Goal: Contribute content: Add original content to the website for others to see

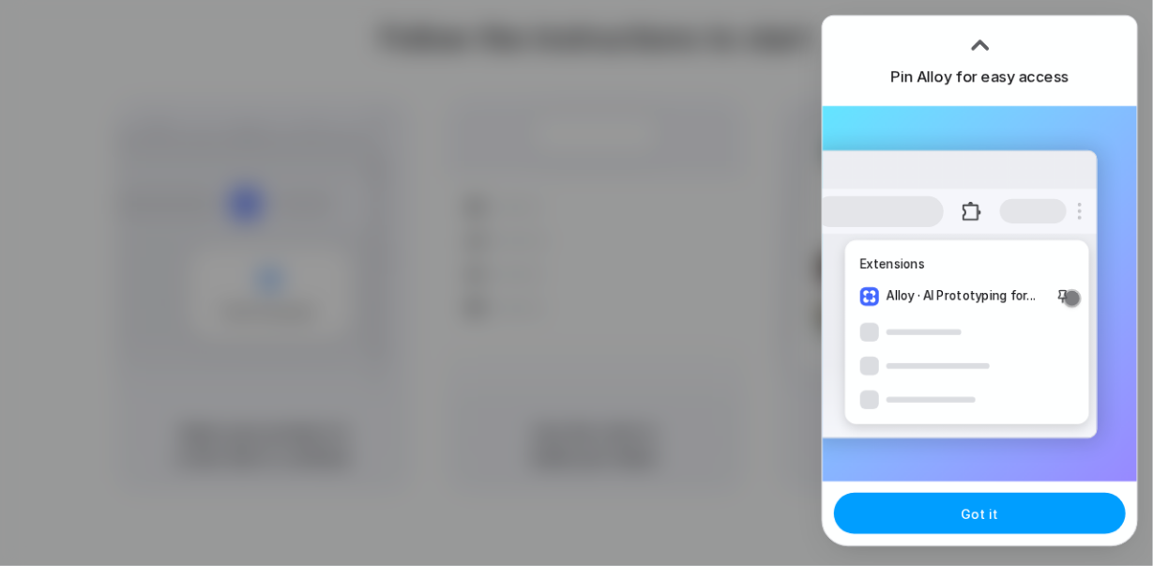
click at [929, 510] on button "Got it" at bounding box center [980, 512] width 292 height 41
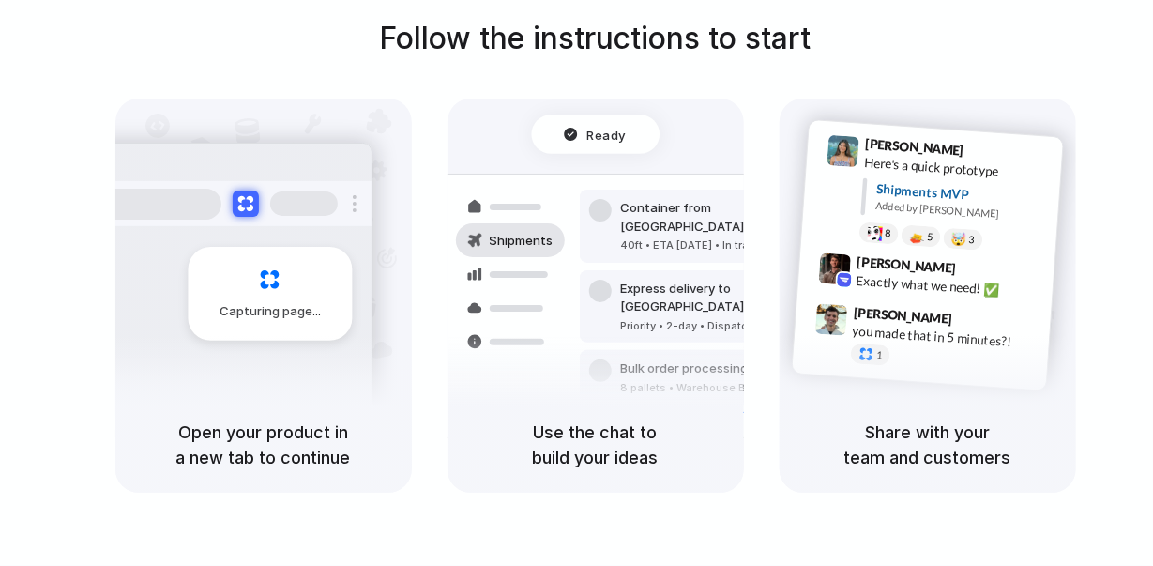
click at [765, 158] on div "Capturing page Open your product in a new tab to continue Ready Shipments Conta…" at bounding box center [595, 295] width 960 height 394
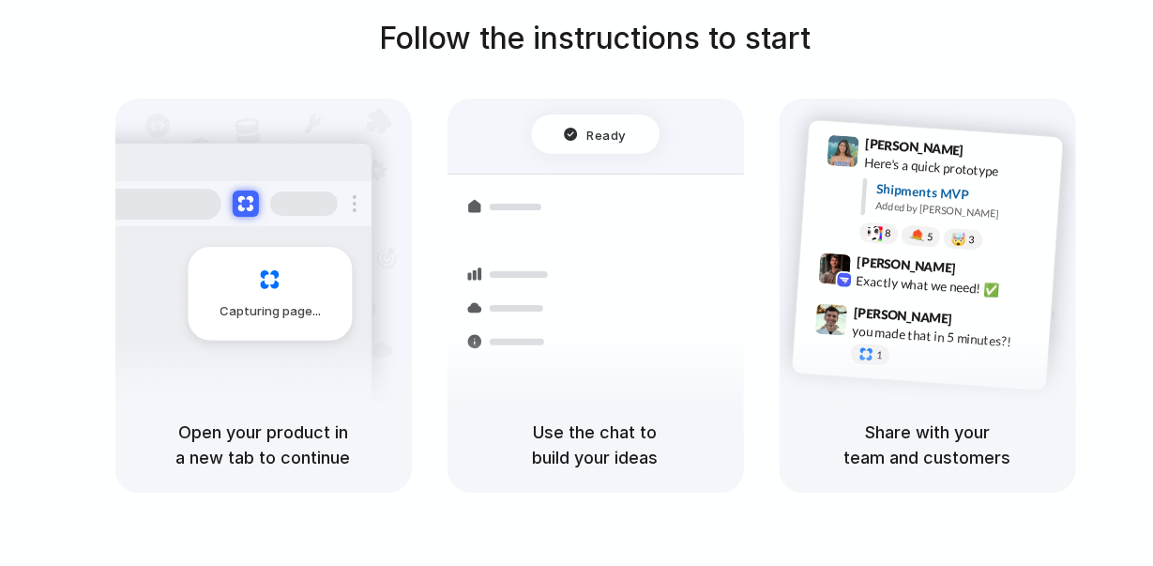
click at [177, 269] on div "Capturing page" at bounding box center [230, 287] width 283 height 288
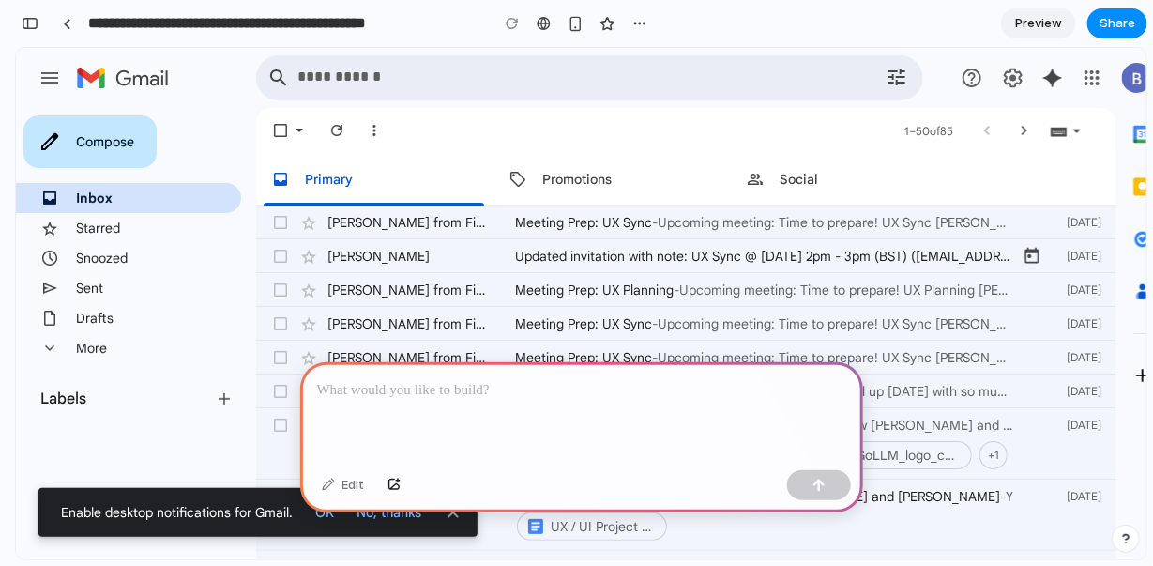
click at [418, 379] on p at bounding box center [581, 390] width 529 height 23
click at [520, 384] on p at bounding box center [581, 390] width 529 height 23
click at [390, 489] on div "button" at bounding box center [393, 484] width 13 height 11
click at [472, 379] on p at bounding box center [581, 390] width 529 height 23
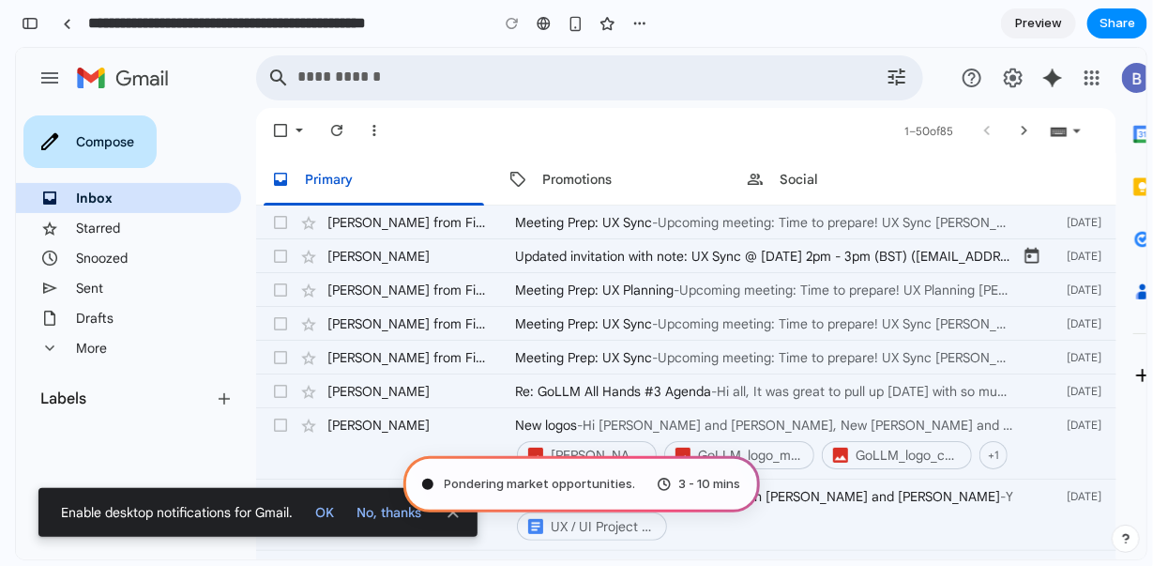
click at [679, 479] on span "3 - 10 mins" at bounding box center [710, 484] width 62 height 19
click at [629, 488] on span "Pondering market opportunities .." at bounding box center [542, 484] width 194 height 19
click at [413, 485] on div "Pondering market opportunities . 3 - 10 mins" at bounding box center [581, 484] width 356 height 56
click at [422, 483] on div at bounding box center [427, 483] width 10 height 10
click at [675, 496] on div "Pondering market opportunities .. 3 - 10 mins" at bounding box center [581, 484] width 356 height 56
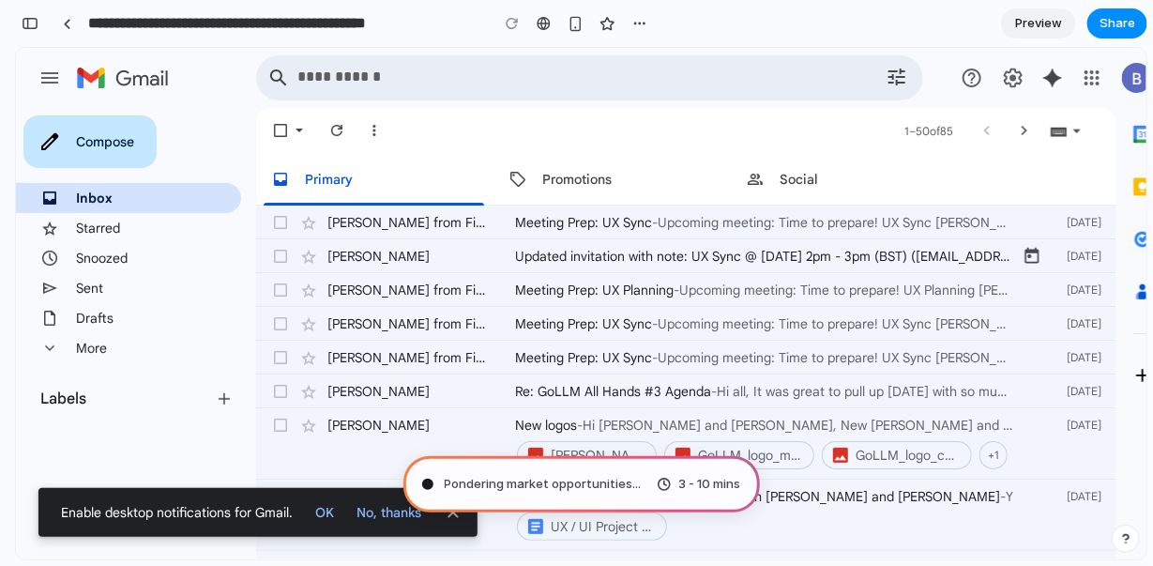
click at [676, 496] on div "Pondering market opportunities ... 3 - 10 mins" at bounding box center [581, 484] width 356 height 56
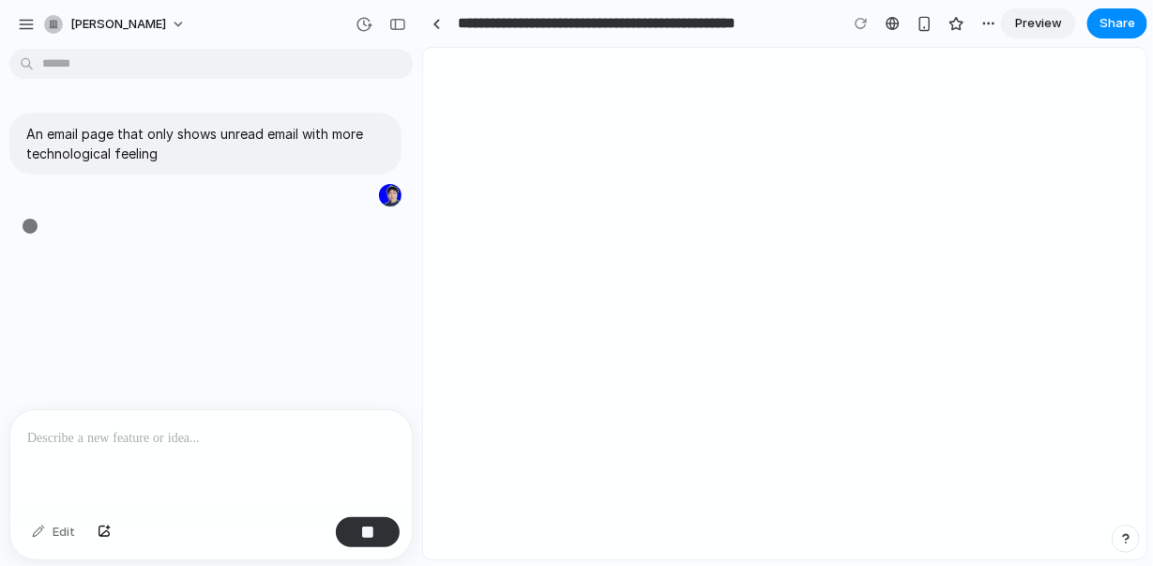
type input "**********"
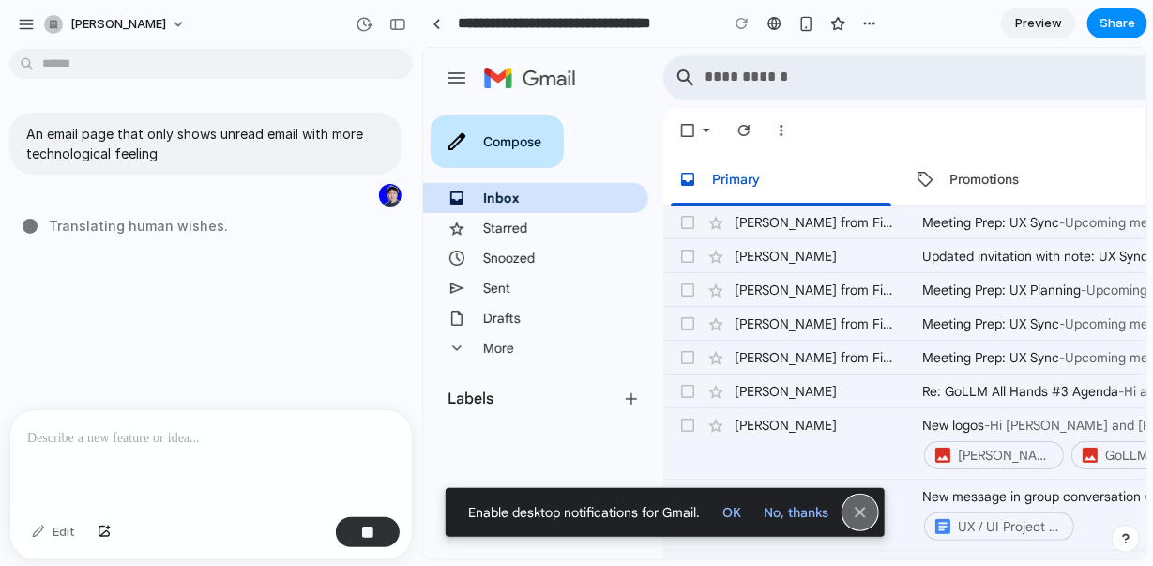
click at [855, 506] on div at bounding box center [859, 511] width 19 height 19
click at [866, 507] on div at bounding box center [859, 511] width 19 height 19
